Goal: Information Seeking & Learning: Learn about a topic

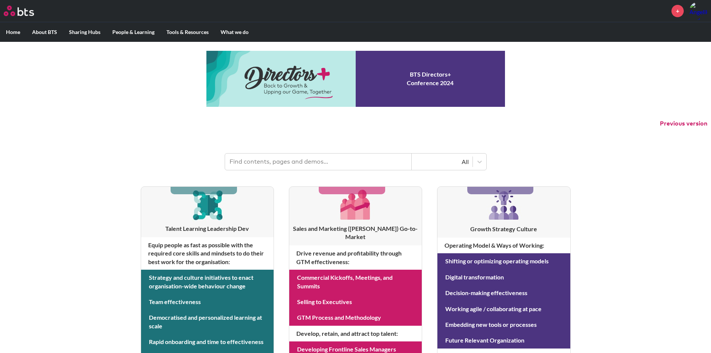
click at [282, 159] on input "text" at bounding box center [318, 161] width 187 height 16
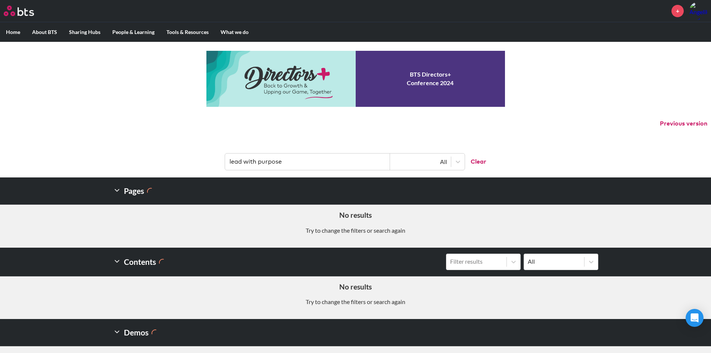
drag, startPoint x: 296, startPoint y: 162, endPoint x: 202, endPoint y: 161, distance: 93.3
click at [202, 161] on header "lead with purpose All Clear" at bounding box center [355, 157] width 711 height 39
type input "signature"
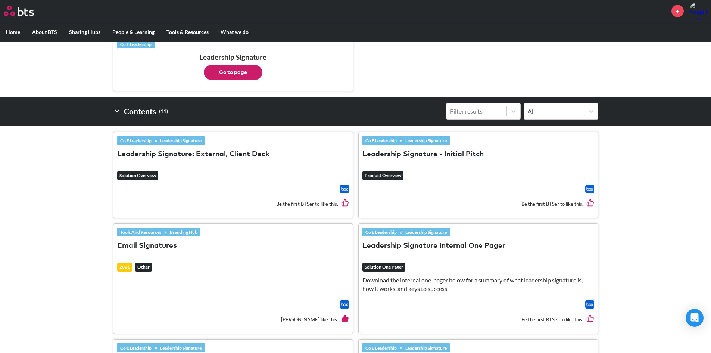
scroll to position [187, 0]
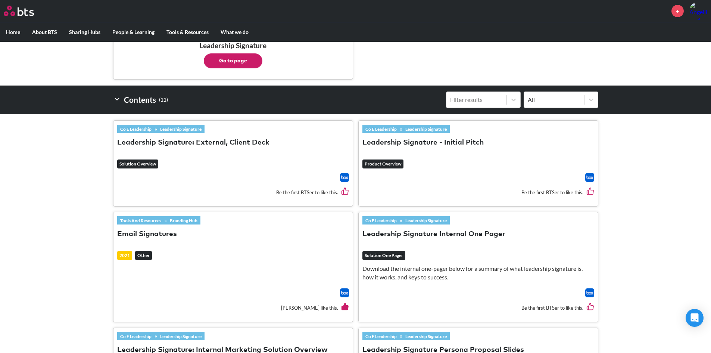
click at [201, 140] on button "Leadership Signature: External, Client Deck" at bounding box center [193, 143] width 152 height 10
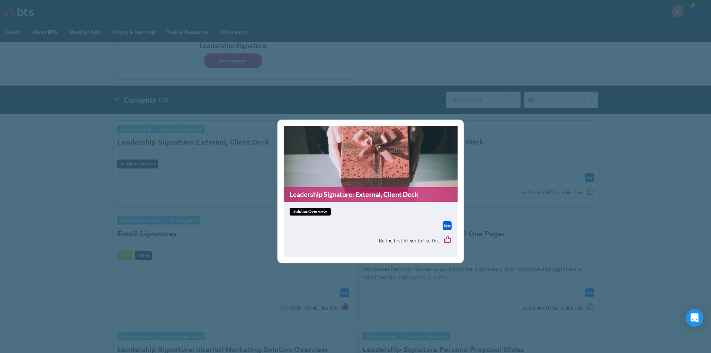
click at [449, 224] on img at bounding box center [447, 225] width 9 height 9
click at [560, 170] on div "Leadership Signature: External, Client Deck solutionOverview Be the first BTSer…" at bounding box center [355, 176] width 711 height 353
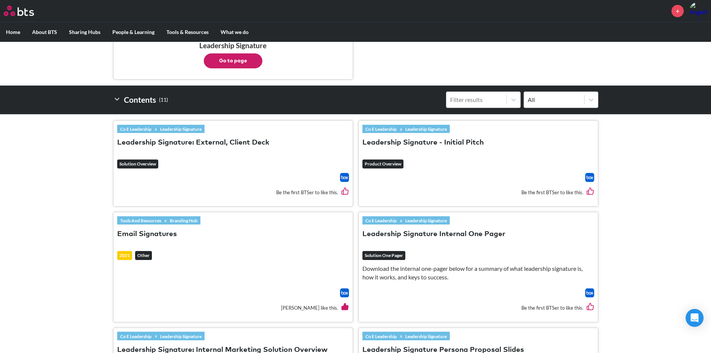
click at [416, 143] on button "Leadership Signature - Initial Pitch" at bounding box center [422, 143] width 121 height 10
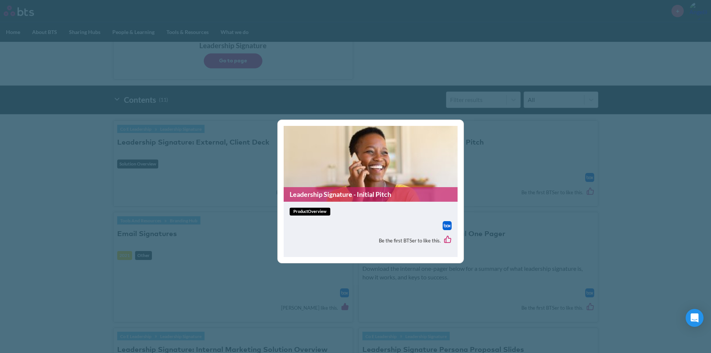
click at [351, 203] on div "productOverview Be the first BTSer to like this." at bounding box center [371, 229] width 174 height 55
click at [352, 198] on link "Leadership Signature - Initial Pitch" at bounding box center [371, 194] width 174 height 15
click at [411, 33] on div "Leadership Signature - Initial Pitch productOverview Be the first BTSer to like…" at bounding box center [355, 176] width 711 height 353
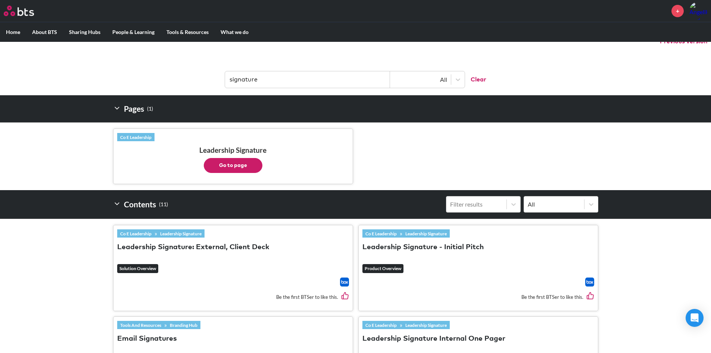
scroll to position [75, 0]
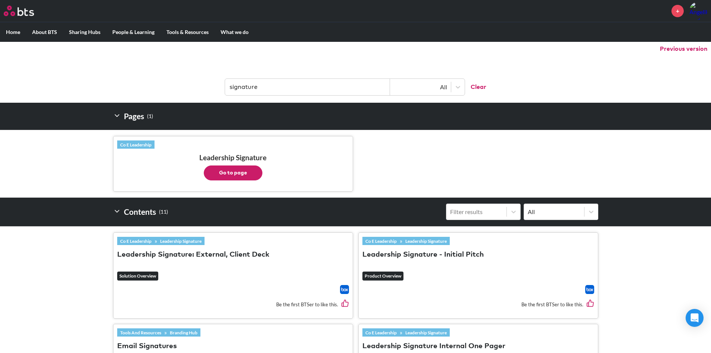
click at [228, 168] on button "Go to page" at bounding box center [233, 172] width 59 height 15
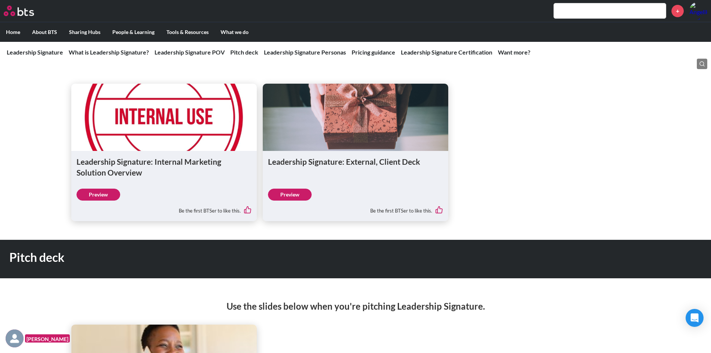
scroll to position [566, 0]
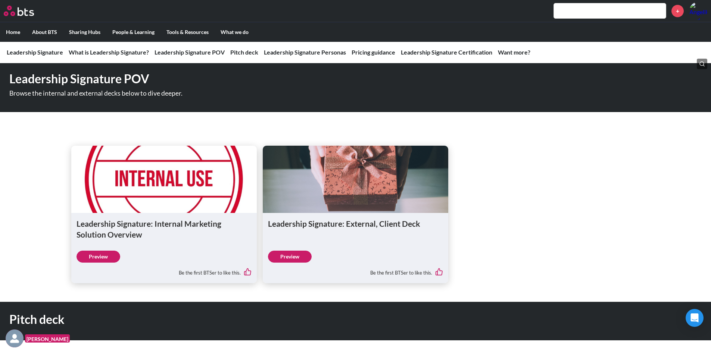
click at [101, 258] on link "Preview" at bounding box center [98, 256] width 44 height 12
click at [286, 253] on link "Preview" at bounding box center [290, 256] width 44 height 12
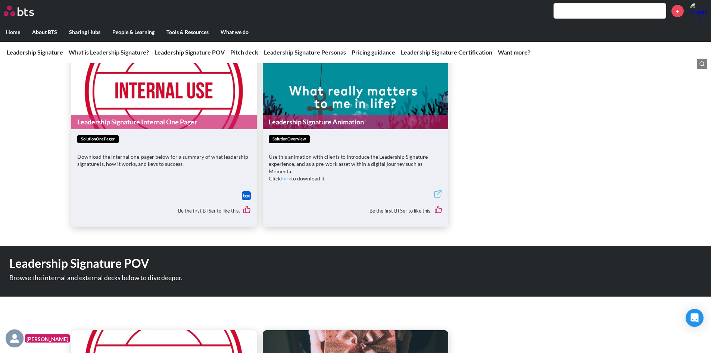
scroll to position [342, 0]
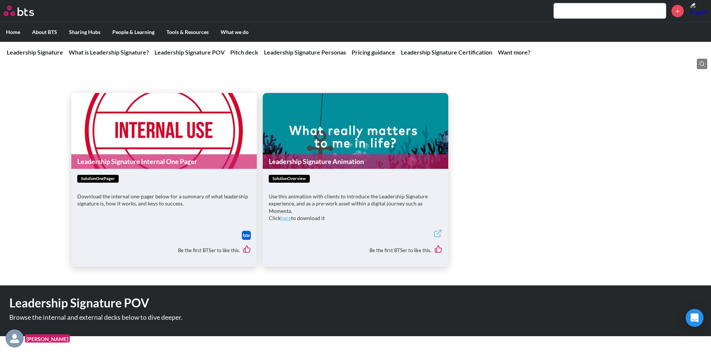
click at [296, 178] on span "solutionOverview" at bounding box center [289, 179] width 41 height 8
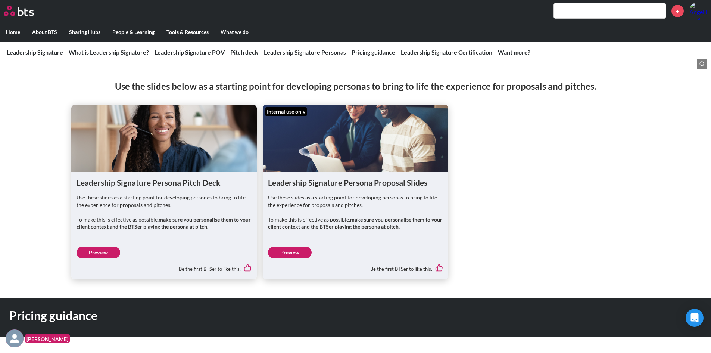
scroll to position [1082, 0]
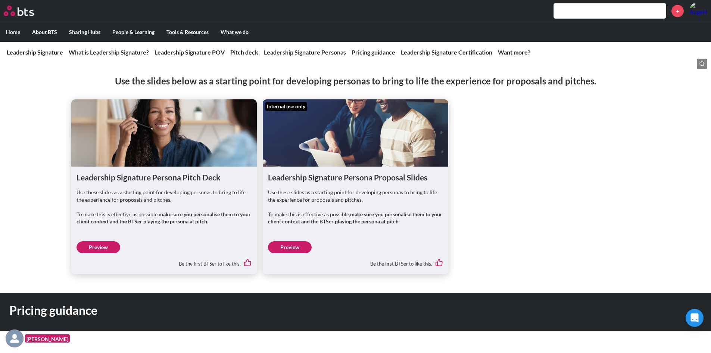
click at [299, 247] on link "Preview" at bounding box center [290, 247] width 44 height 12
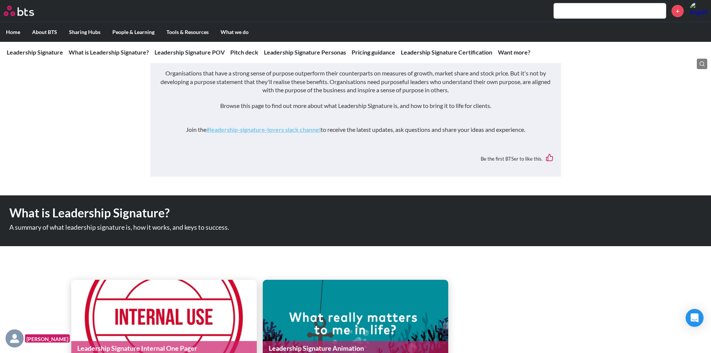
scroll to position [342, 0]
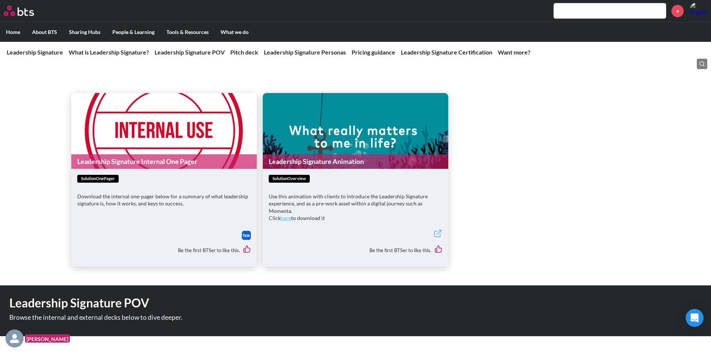
click at [313, 162] on link "Leadership Signature Animation" at bounding box center [355, 161] width 185 height 15
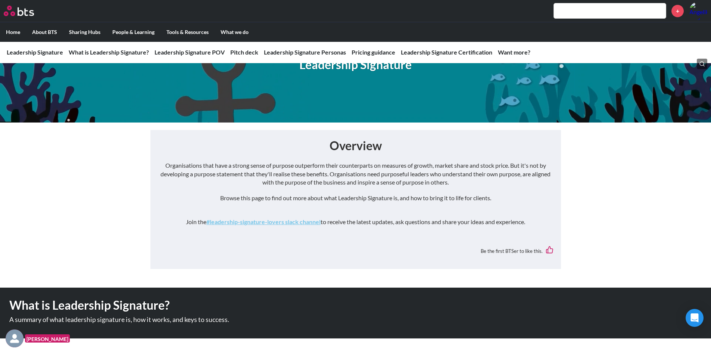
scroll to position [0, 0]
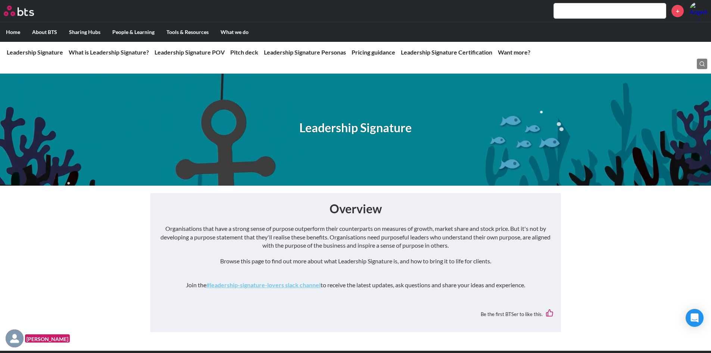
click at [577, 11] on input "text" at bounding box center [610, 10] width 112 height 15
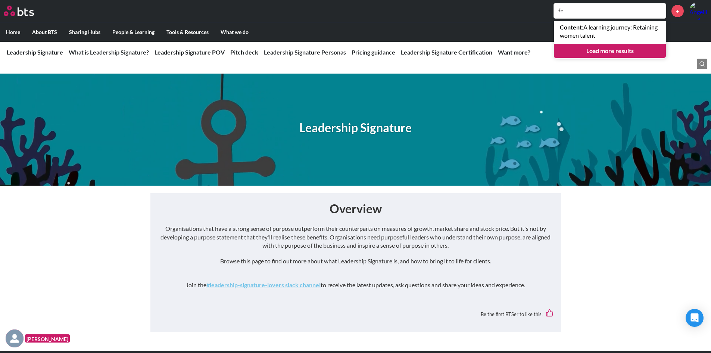
type input "f"
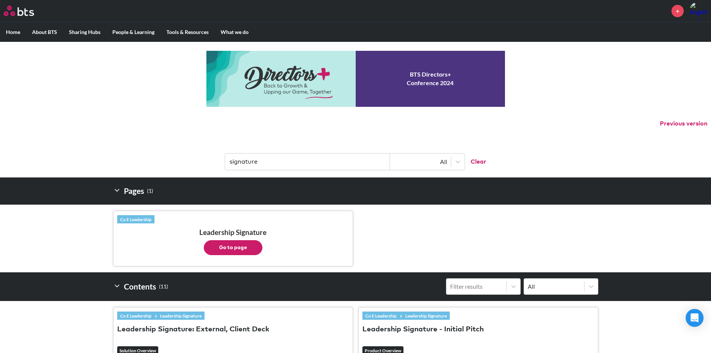
scroll to position [75, 0]
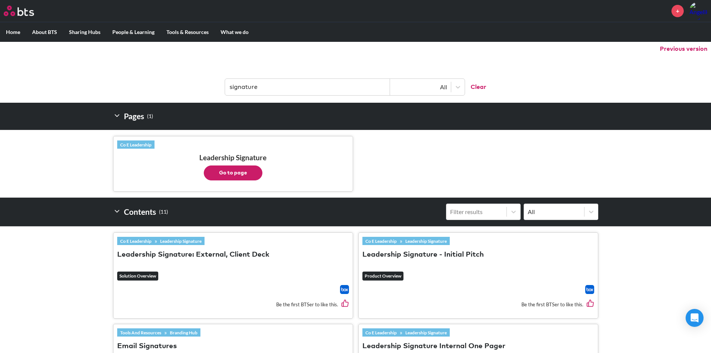
drag, startPoint x: 346, startPoint y: 92, endPoint x: 179, endPoint y: 85, distance: 167.3
click at [180, 85] on header "signature All Clear" at bounding box center [355, 83] width 711 height 39
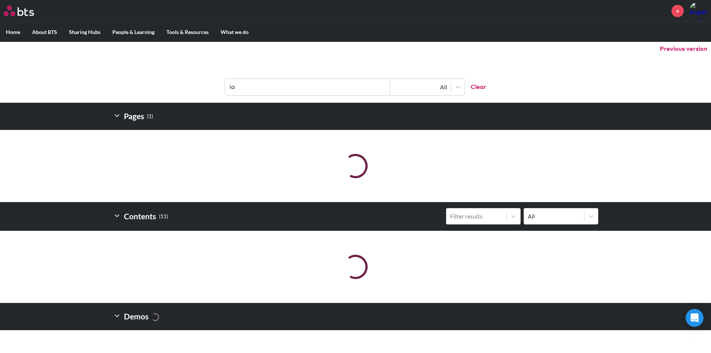
type input "i"
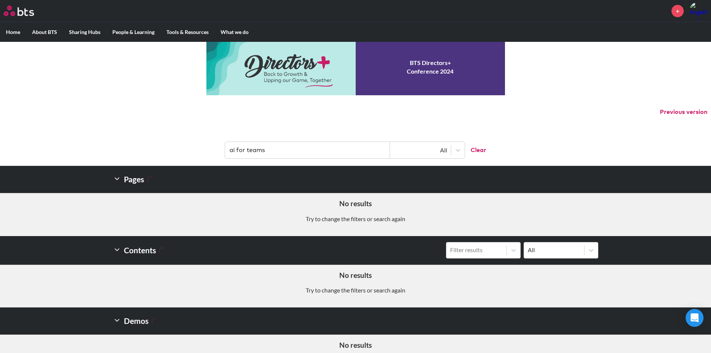
scroll to position [0, 0]
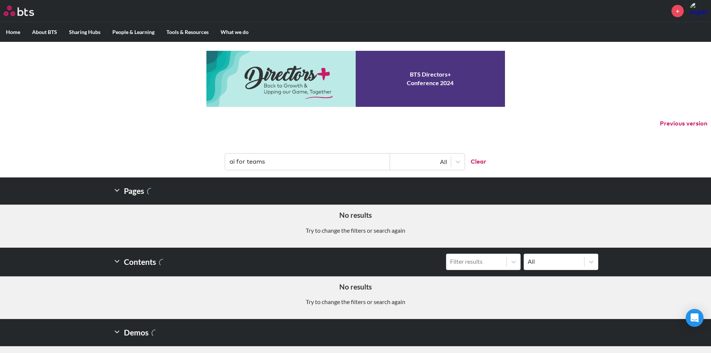
click at [234, 162] on input "ai for teams" at bounding box center [307, 161] width 165 height 16
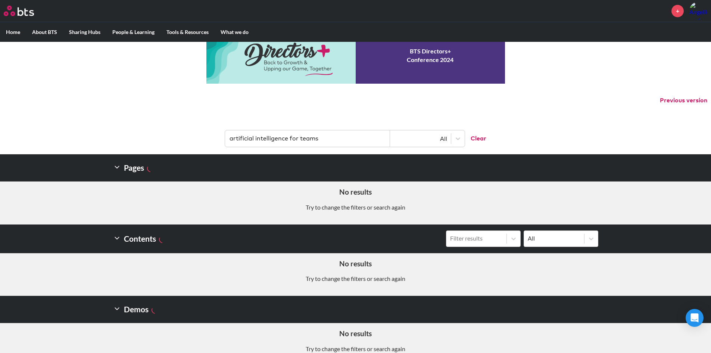
scroll to position [36, 0]
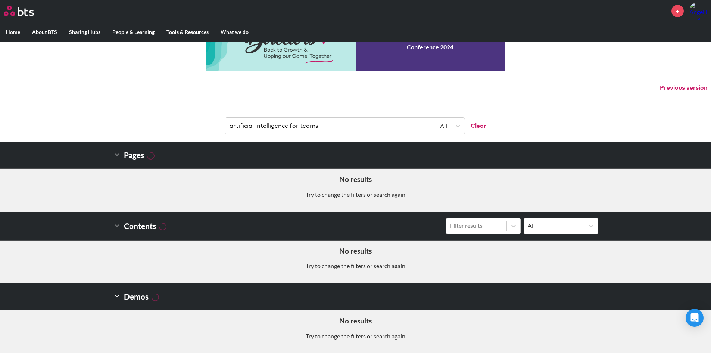
click at [333, 121] on input "artificial intelligence for teams" at bounding box center [307, 126] width 165 height 16
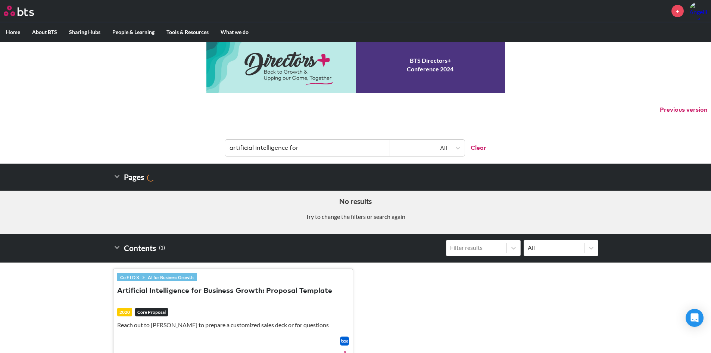
scroll to position [107, 0]
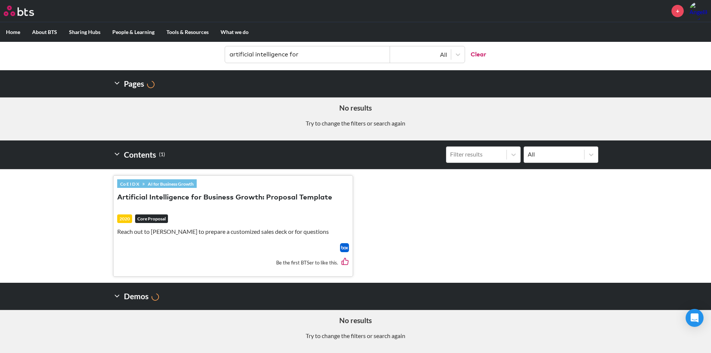
click at [192, 193] on button "Artificial Intelligence for Business Growth: Proposal Template" at bounding box center [224, 198] width 215 height 10
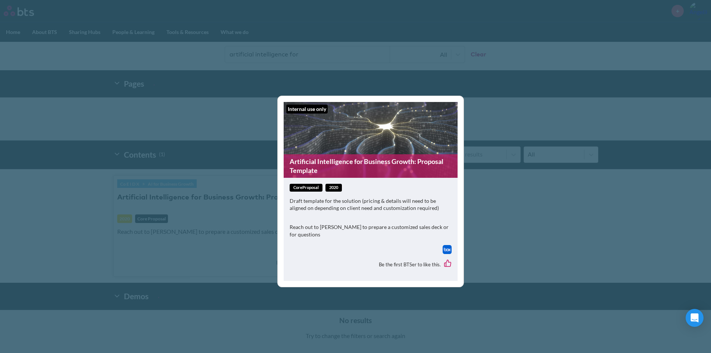
click at [361, 165] on link "Artificial Intelligence for Business Growth: Proposal Template" at bounding box center [371, 166] width 174 height 24
click at [585, 71] on div "Internal use only Artificial Intelligence for Business Growth: Proposal Templat…" at bounding box center [355, 176] width 711 height 353
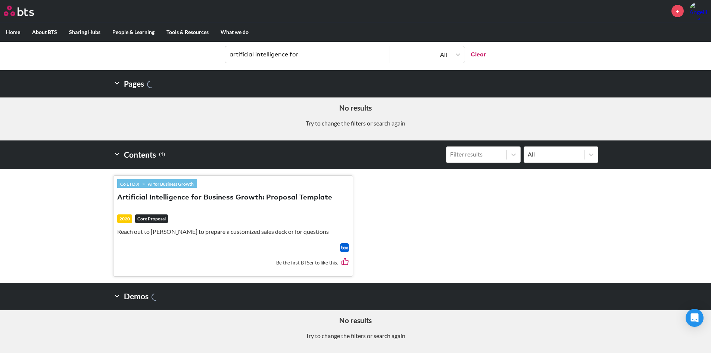
drag, startPoint x: 374, startPoint y: 54, endPoint x: 49, endPoint y: 50, distance: 325.1
click at [50, 50] on header "artificial intelligence for All Clear" at bounding box center [355, 50] width 711 height 39
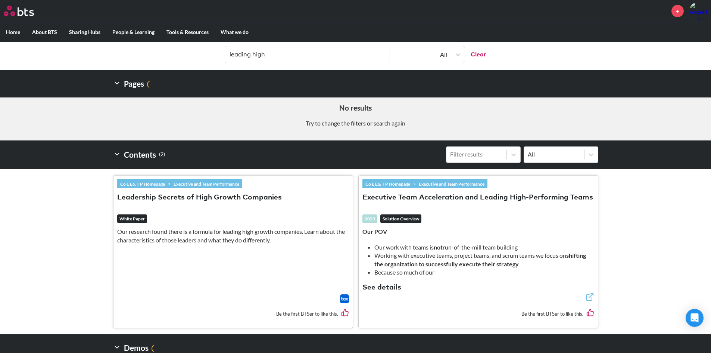
type input "leading high"
click at [435, 196] on button "Executive Team Acceleration and Leading High-Performing Teams" at bounding box center [477, 198] width 231 height 10
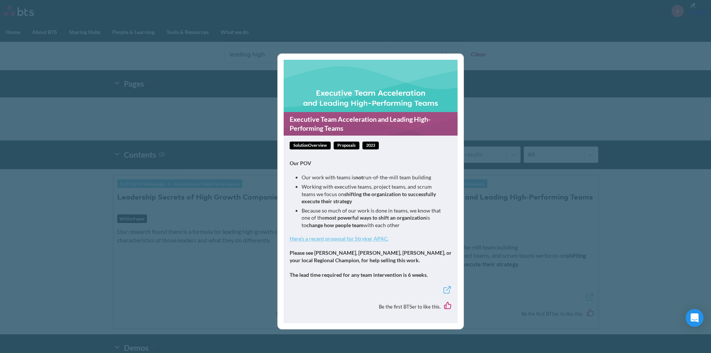
click at [349, 120] on link "Executive Team Acceleration and Leading High-Performing Teams" at bounding box center [371, 124] width 174 height 24
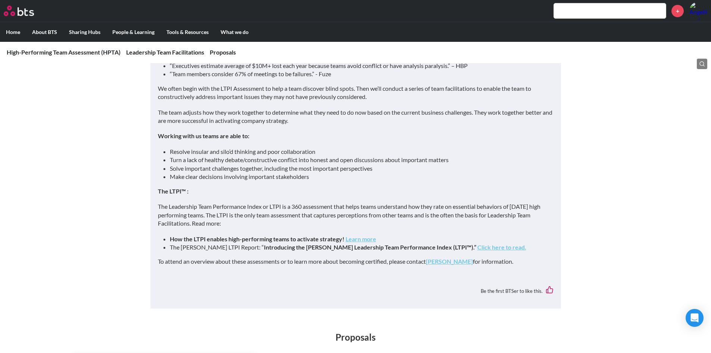
scroll to position [717, 0]
